Goal: Task Accomplishment & Management: Use online tool/utility

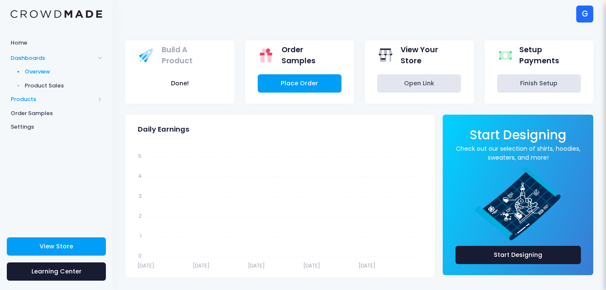
click at [42, 96] on span "Products" at bounding box center [53, 99] width 84 height 9
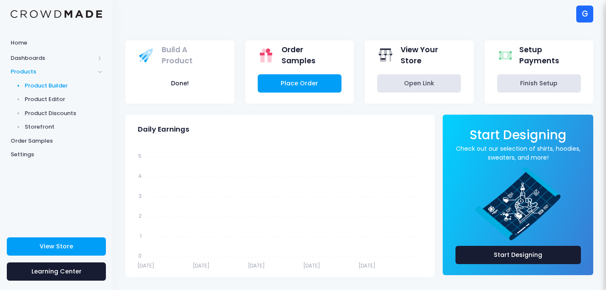
click at [60, 90] on link "Product Builder" at bounding box center [56, 86] width 113 height 14
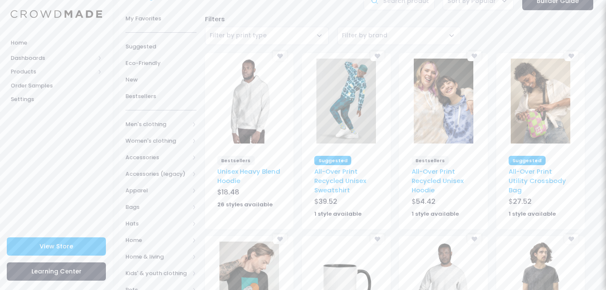
scroll to position [45, 0]
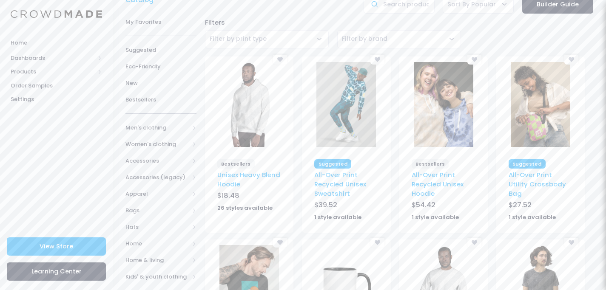
click at [258, 113] on img at bounding box center [249, 104] width 60 height 85
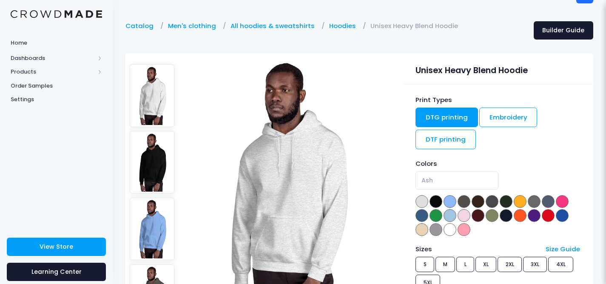
scroll to position [28, 0]
